Goal: Task Accomplishment & Management: Use online tool/utility

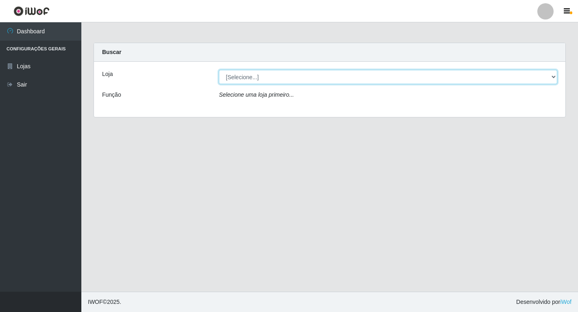
click at [554, 78] on select "[Selecione...] Extrabom - Loja 18 Goiabeiras" at bounding box center [388, 77] width 338 height 14
select select "501"
click at [219, 70] on select "[Selecione...] Extrabom - Loja 18 Goiabeiras" at bounding box center [388, 77] width 338 height 14
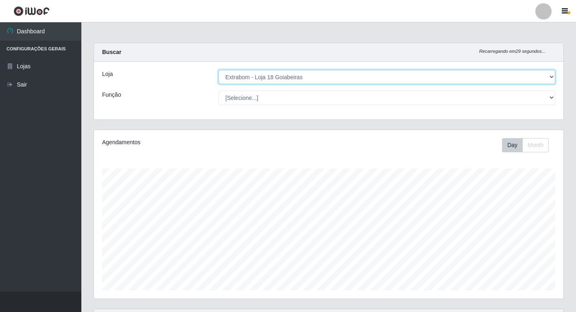
scroll to position [169, 469]
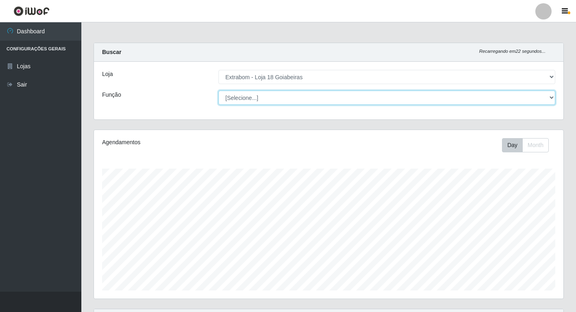
click at [550, 99] on select "[Selecione...] ATENDENTE DE E-COMMERCE ATENDENTE DE E-COMMERCE + ATENDENTE DE E…" at bounding box center [386, 98] width 337 height 14
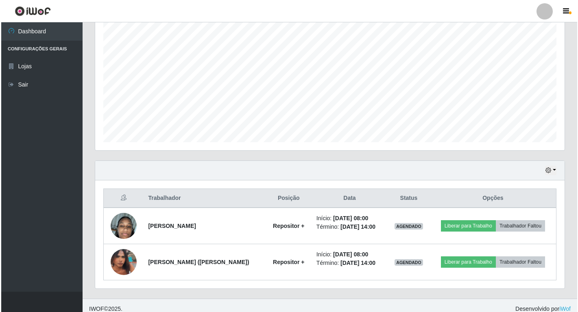
scroll to position [163, 0]
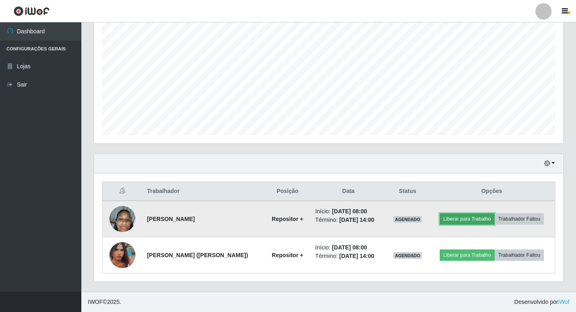
click at [494, 213] on button "Liberar para Trabalho" at bounding box center [466, 218] width 55 height 11
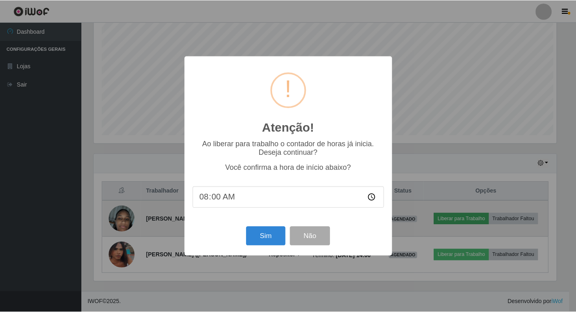
scroll to position [169, 464]
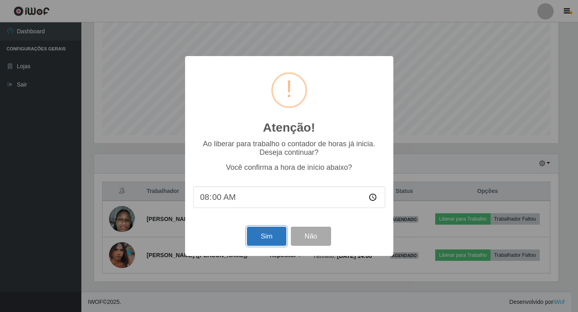
click at [261, 239] on button "Sim" at bounding box center [266, 236] width 39 height 19
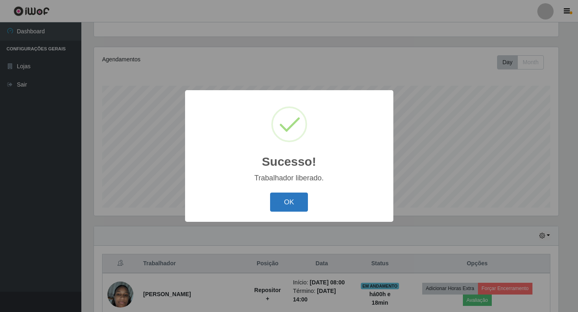
drag, startPoint x: 296, startPoint y: 206, endPoint x: 278, endPoint y: 211, distance: 18.0
click at [278, 211] on button "OK" at bounding box center [289, 202] width 38 height 19
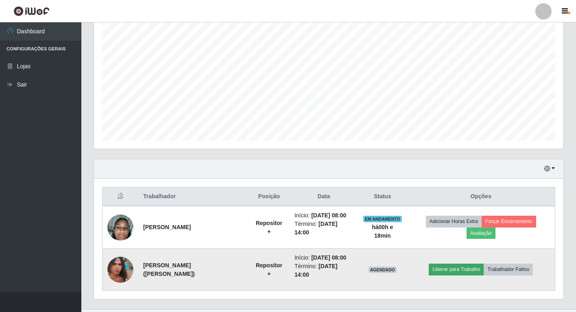
scroll to position [164, 0]
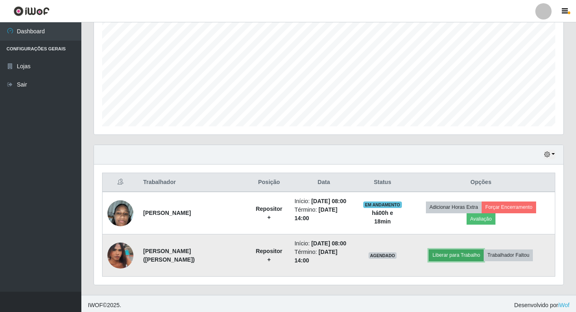
click at [468, 261] on button "Liberar para Trabalho" at bounding box center [455, 255] width 55 height 11
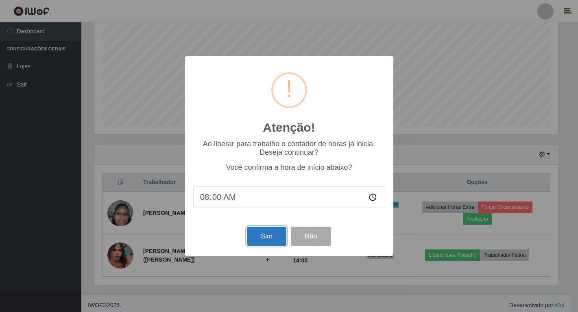
click at [271, 241] on button "Sim" at bounding box center [266, 236] width 39 height 19
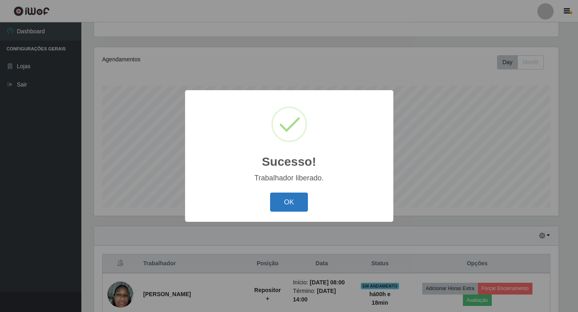
click at [289, 201] on button "OK" at bounding box center [289, 202] width 38 height 19
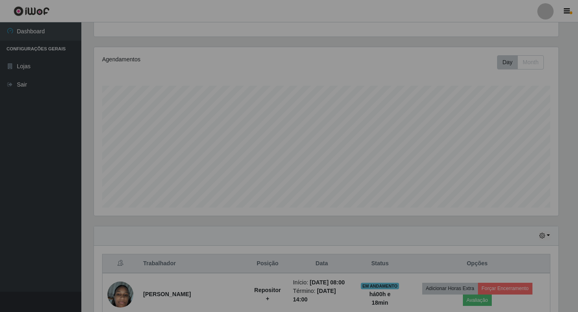
click at [289, 189] on div "Sucesso! × Trabalhador liberado. OK Cancel" at bounding box center [289, 156] width 104 height 66
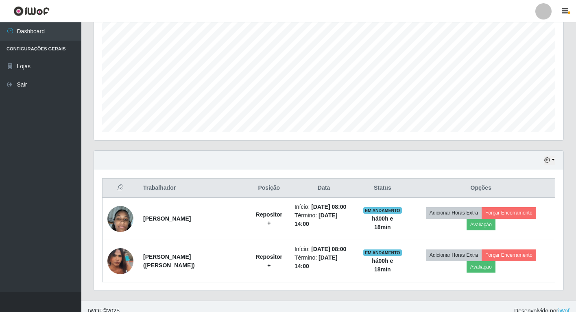
scroll to position [144, 0]
